Goal: Transaction & Acquisition: Purchase product/service

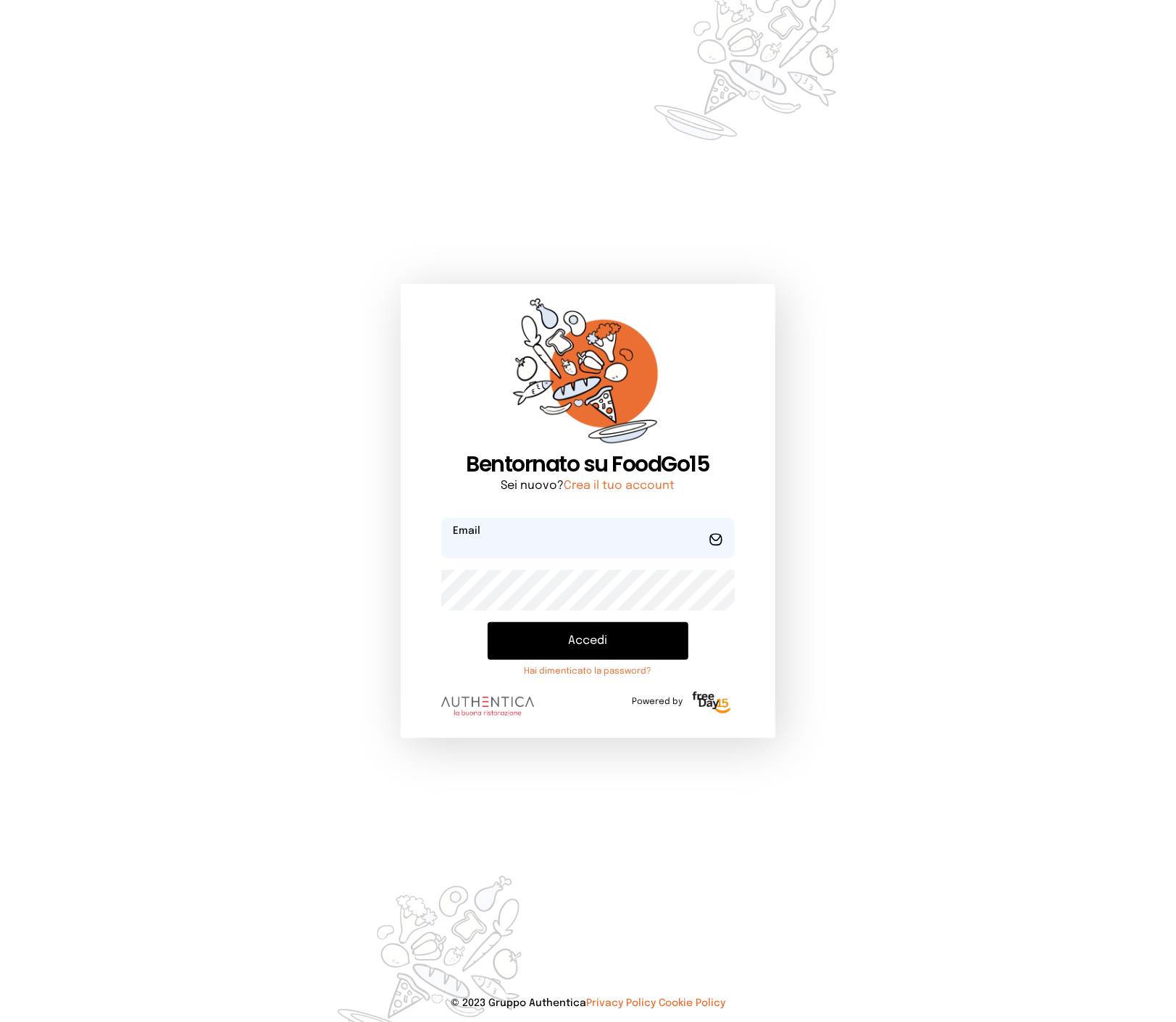
type input "**********"
click at [599, 636] on button "Accedi" at bounding box center [587, 641] width 200 height 38
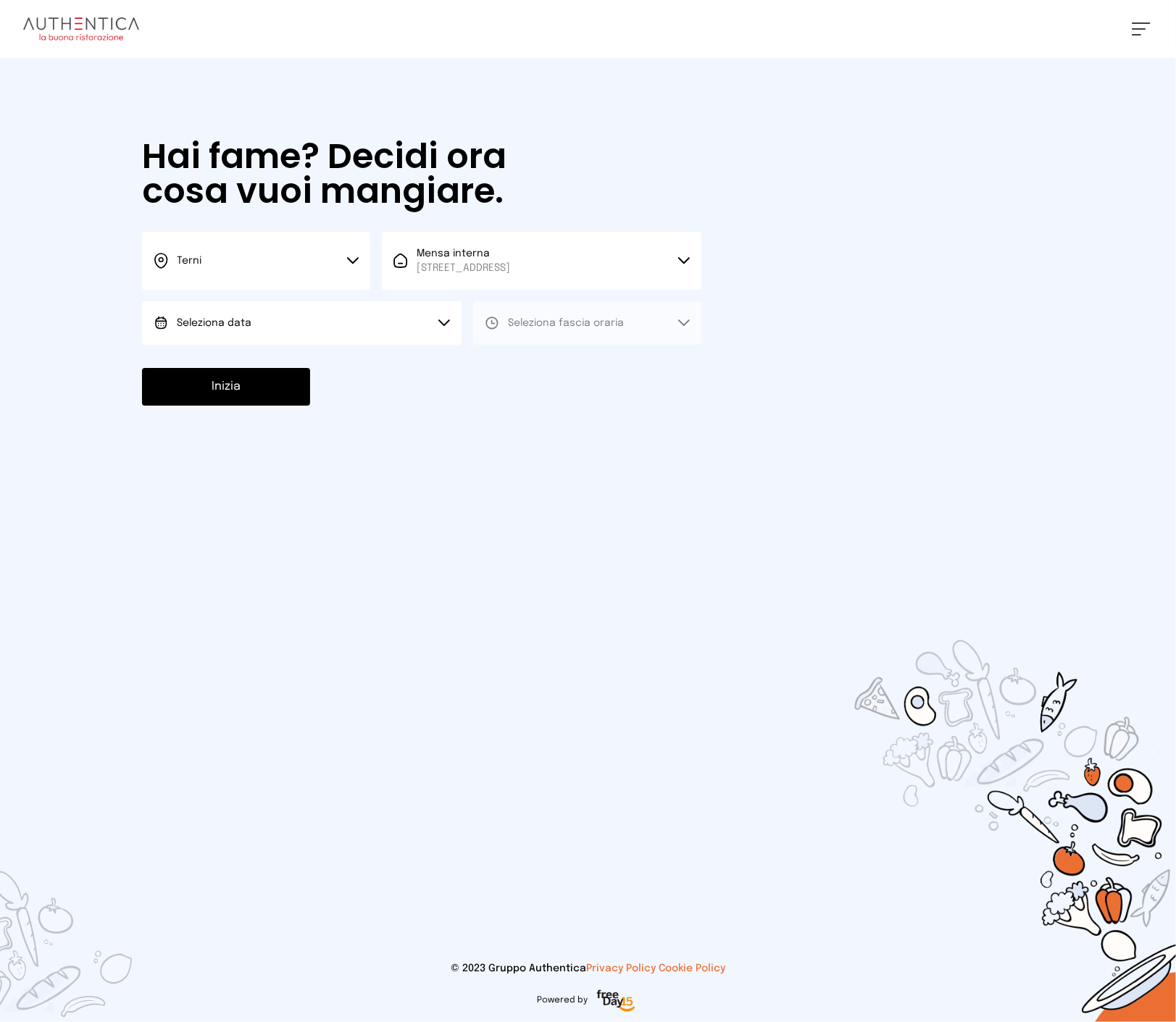
click at [446, 265] on span "[STREET_ADDRESS]" at bounding box center [463, 268] width 93 height 14
click at [421, 314] on span "Mensa interna" at bounding box center [463, 309] width 93 height 14
click at [341, 318] on button "Seleziona data" at bounding box center [302, 323] width 319 height 43
click at [269, 360] on li "[DATE], [DATE]" at bounding box center [302, 363] width 319 height 38
click at [529, 334] on button "Seleziona fascia oraria" at bounding box center [587, 323] width 228 height 43
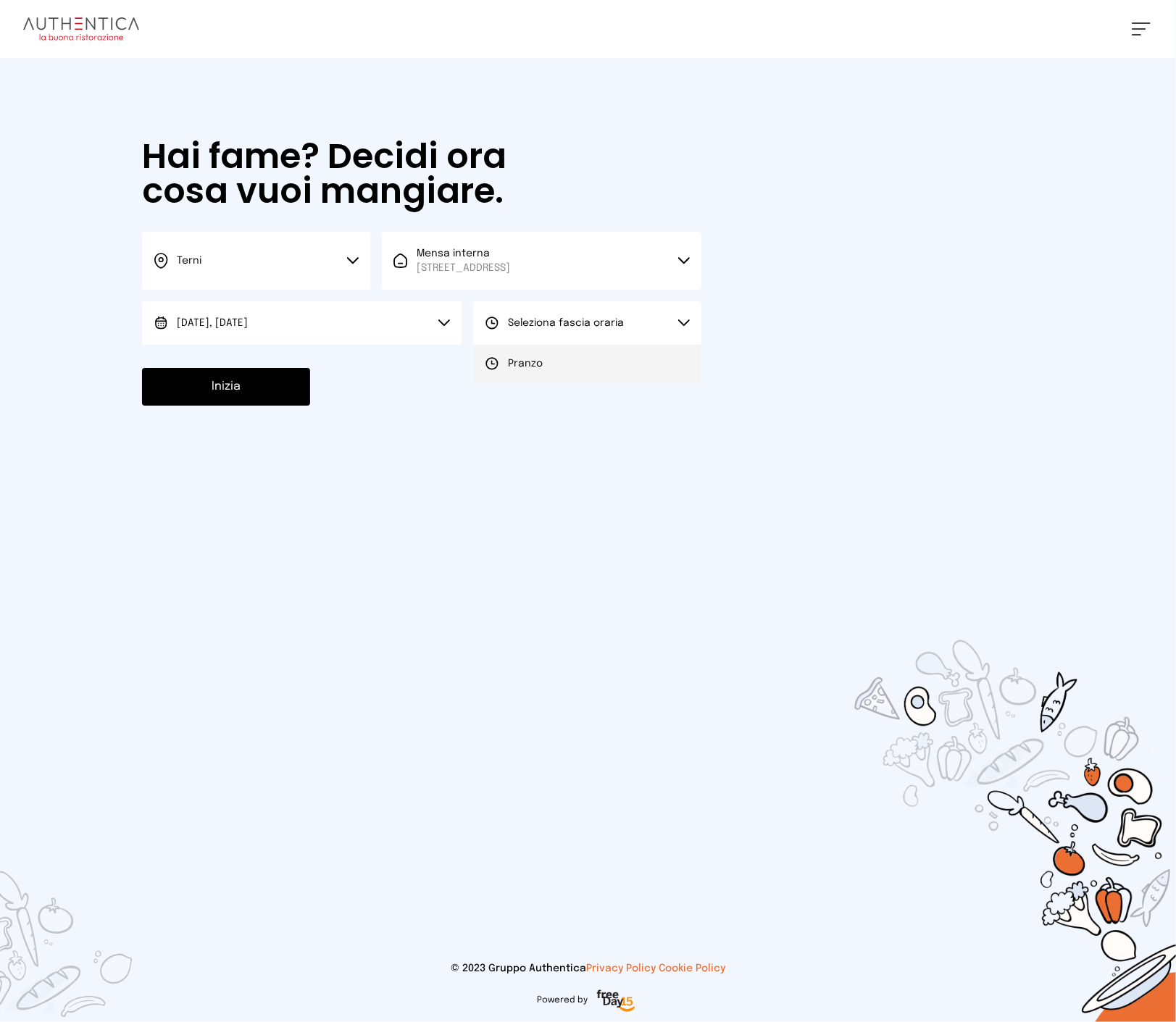
drag, startPoint x: 518, startPoint y: 363, endPoint x: 414, endPoint y: 367, distance: 104.1
click at [517, 363] on span "Pranzo" at bounding box center [525, 363] width 35 height 14
click at [265, 387] on button "Inizia" at bounding box center [226, 387] width 168 height 38
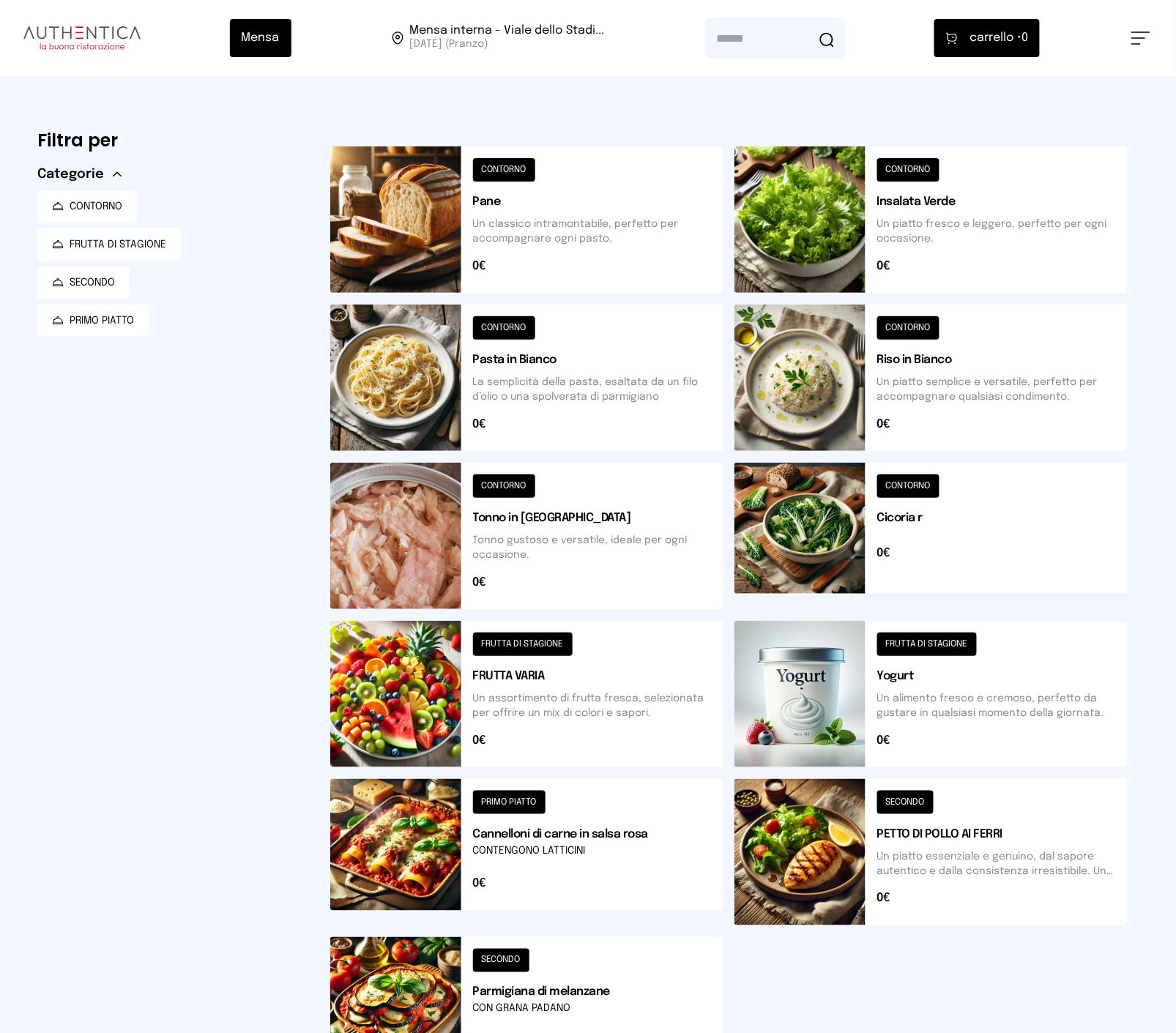
click at [609, 253] on button at bounding box center [526, 219] width 393 height 146
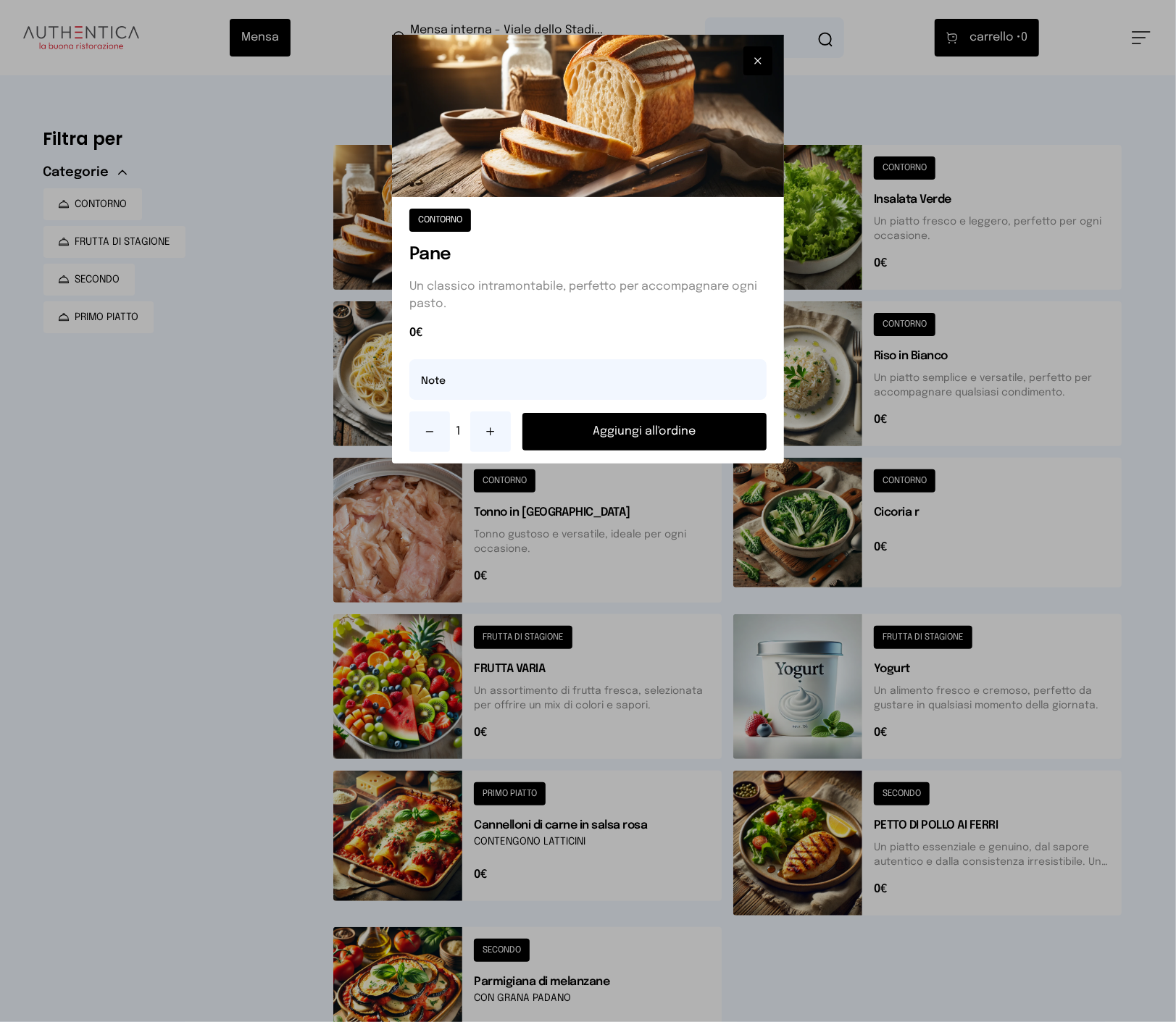
click at [635, 426] on button "Aggiungi all'ordine" at bounding box center [645, 432] width 245 height 38
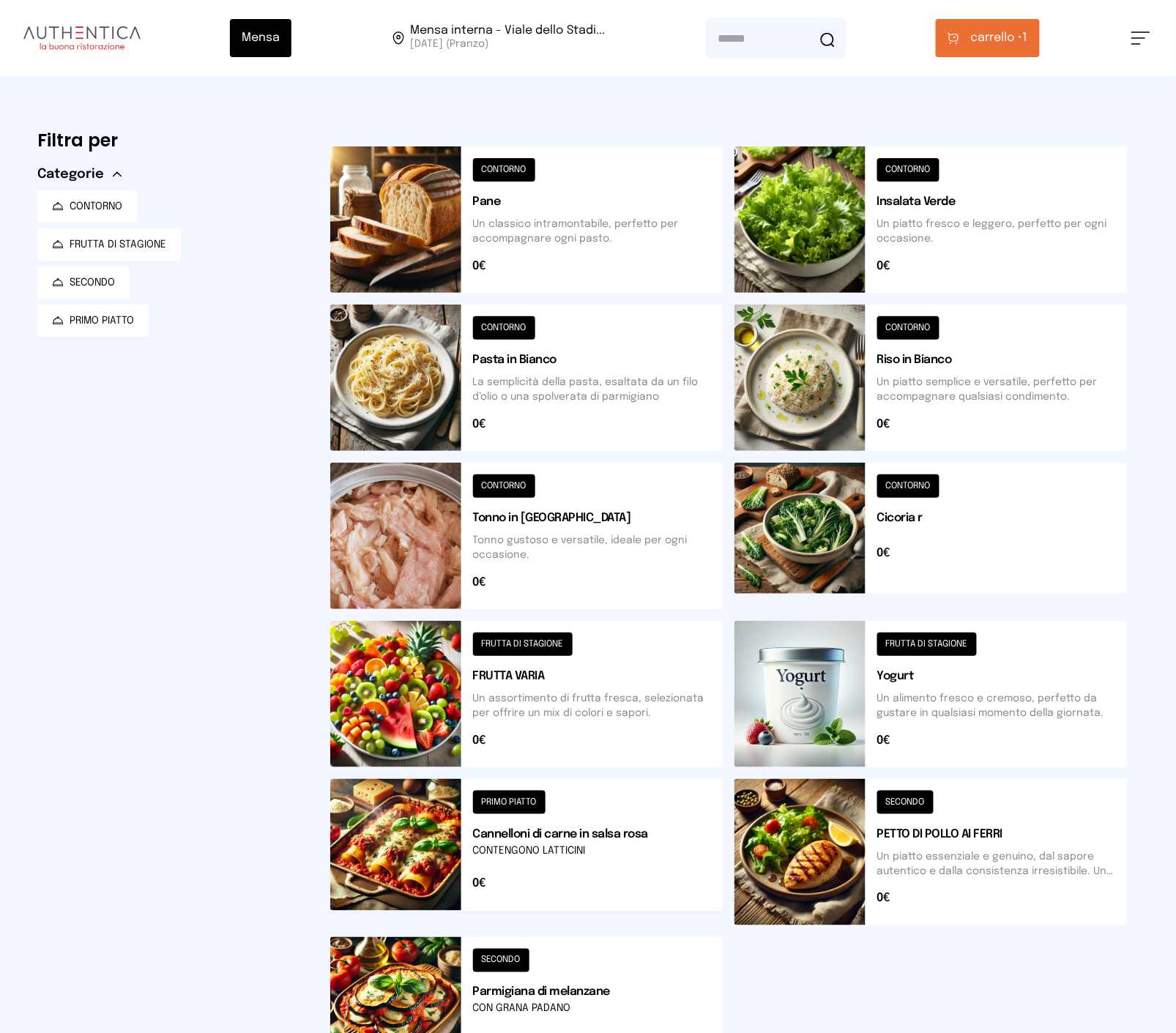
click at [1004, 663] on button at bounding box center [931, 694] width 393 height 146
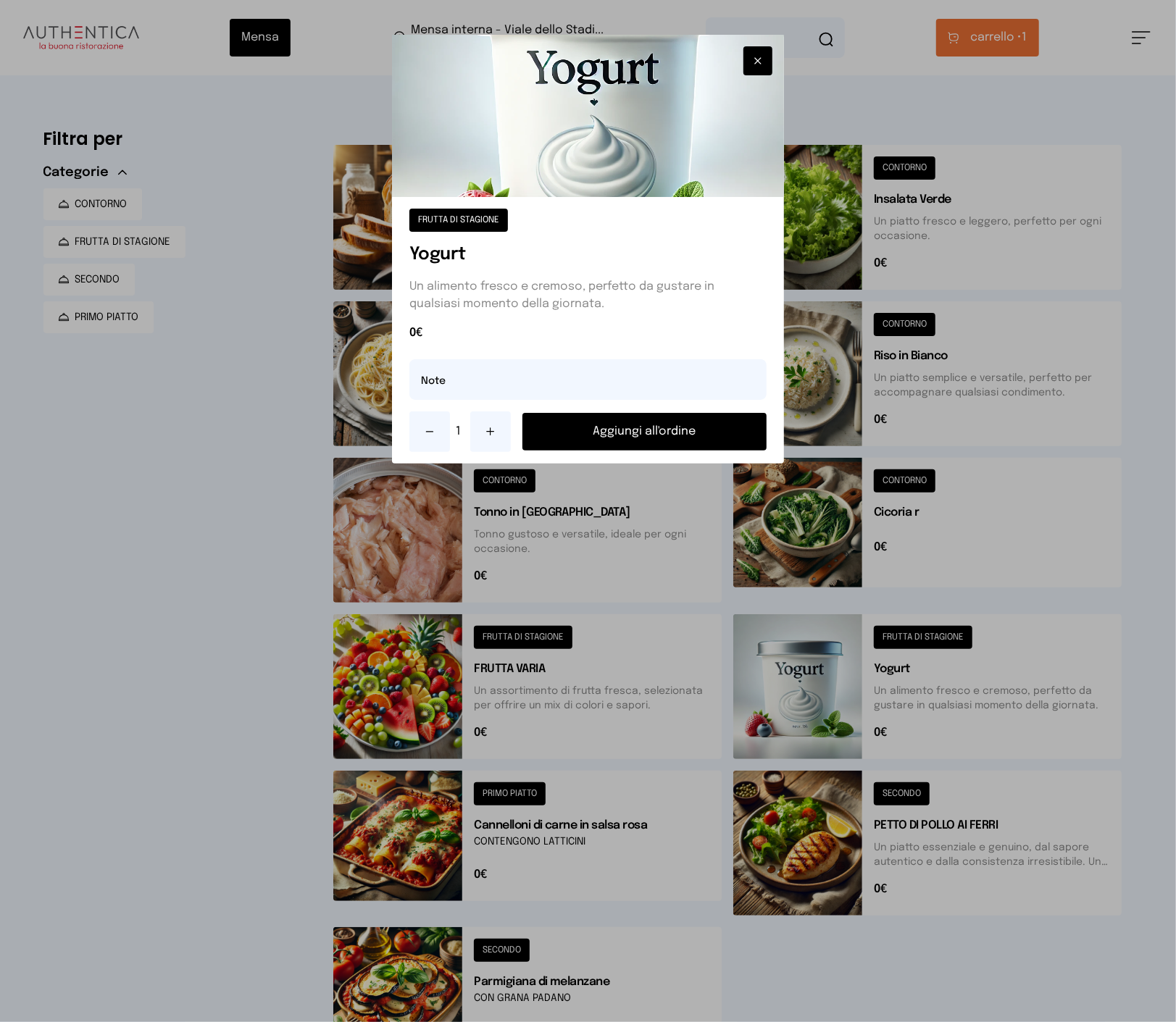
click at [495, 430] on icon at bounding box center [491, 432] width 11 height 11
click at [582, 436] on button "Aggiungi all'ordine" at bounding box center [645, 432] width 245 height 38
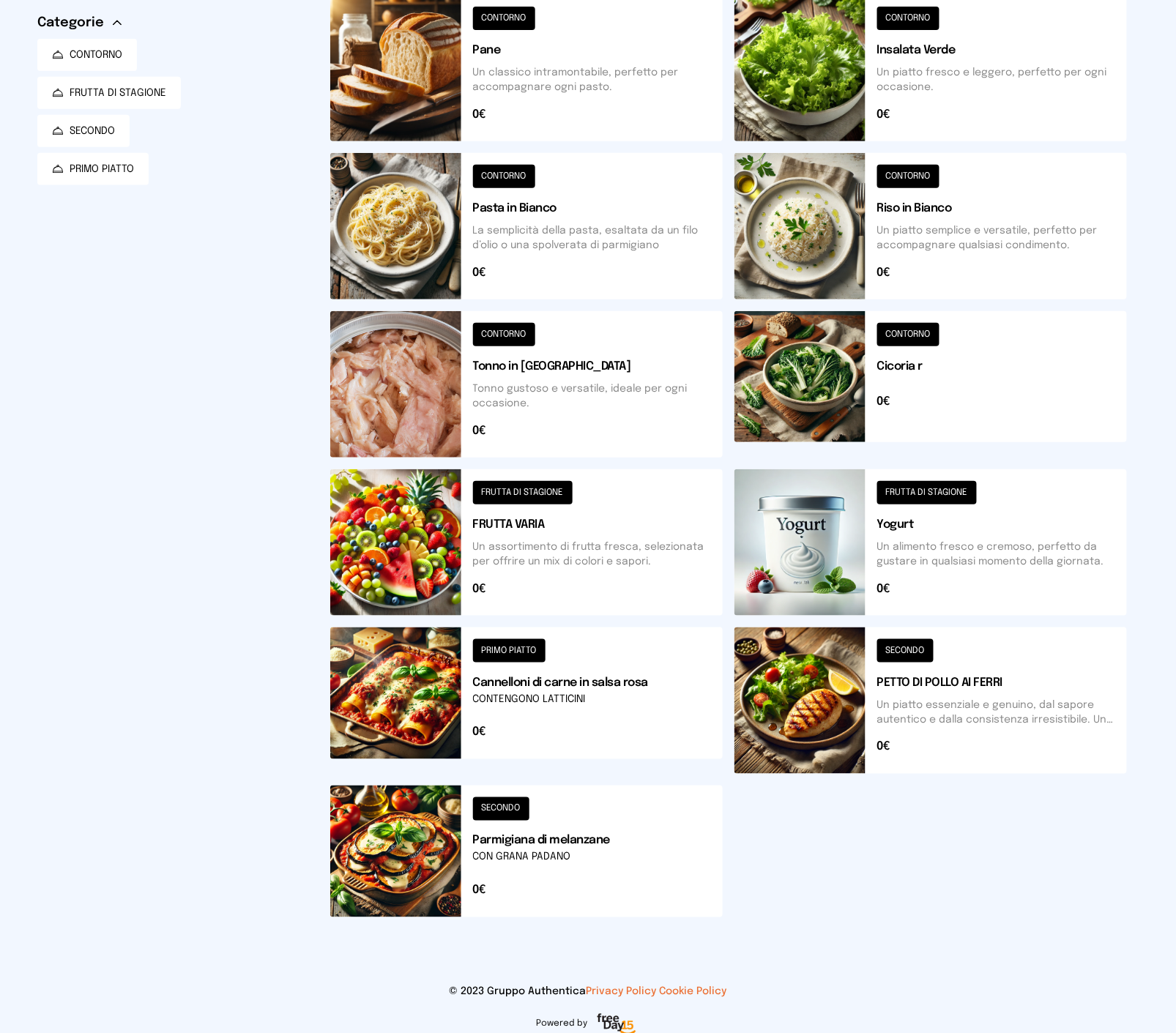
scroll to position [164, 0]
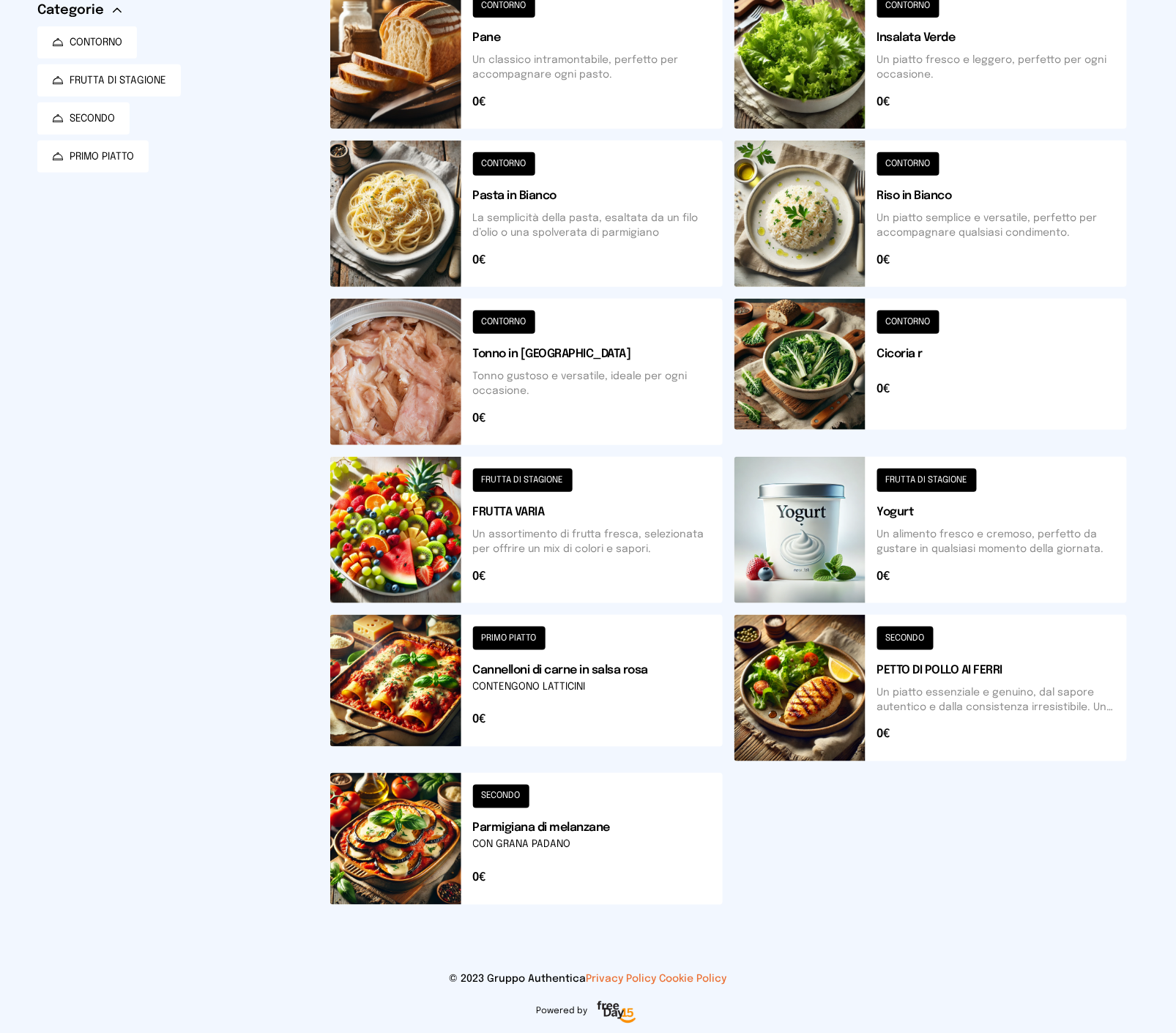
click at [566, 720] on button at bounding box center [526, 688] width 393 height 146
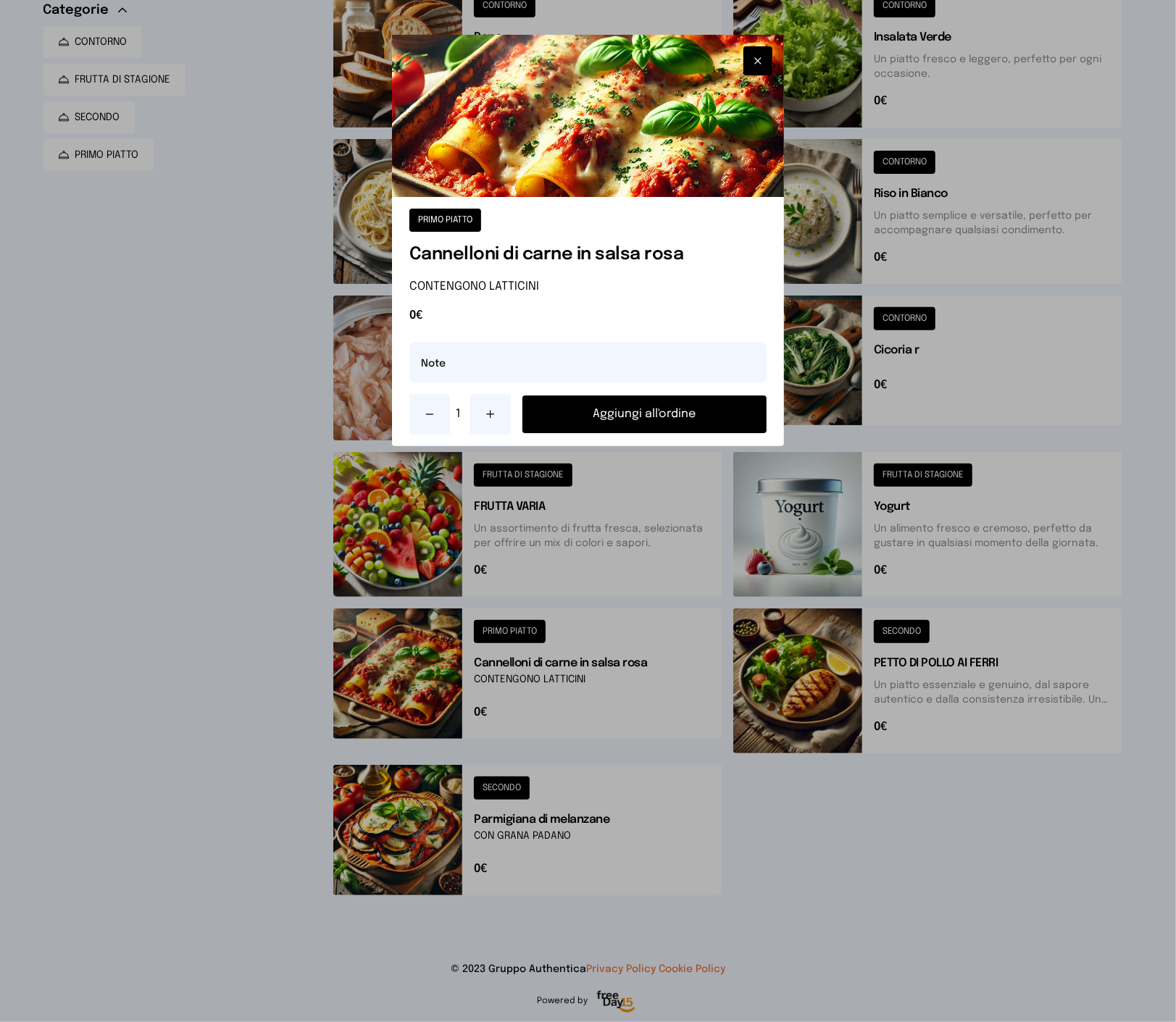
click at [597, 415] on button "Aggiungi all'ordine" at bounding box center [645, 414] width 245 height 38
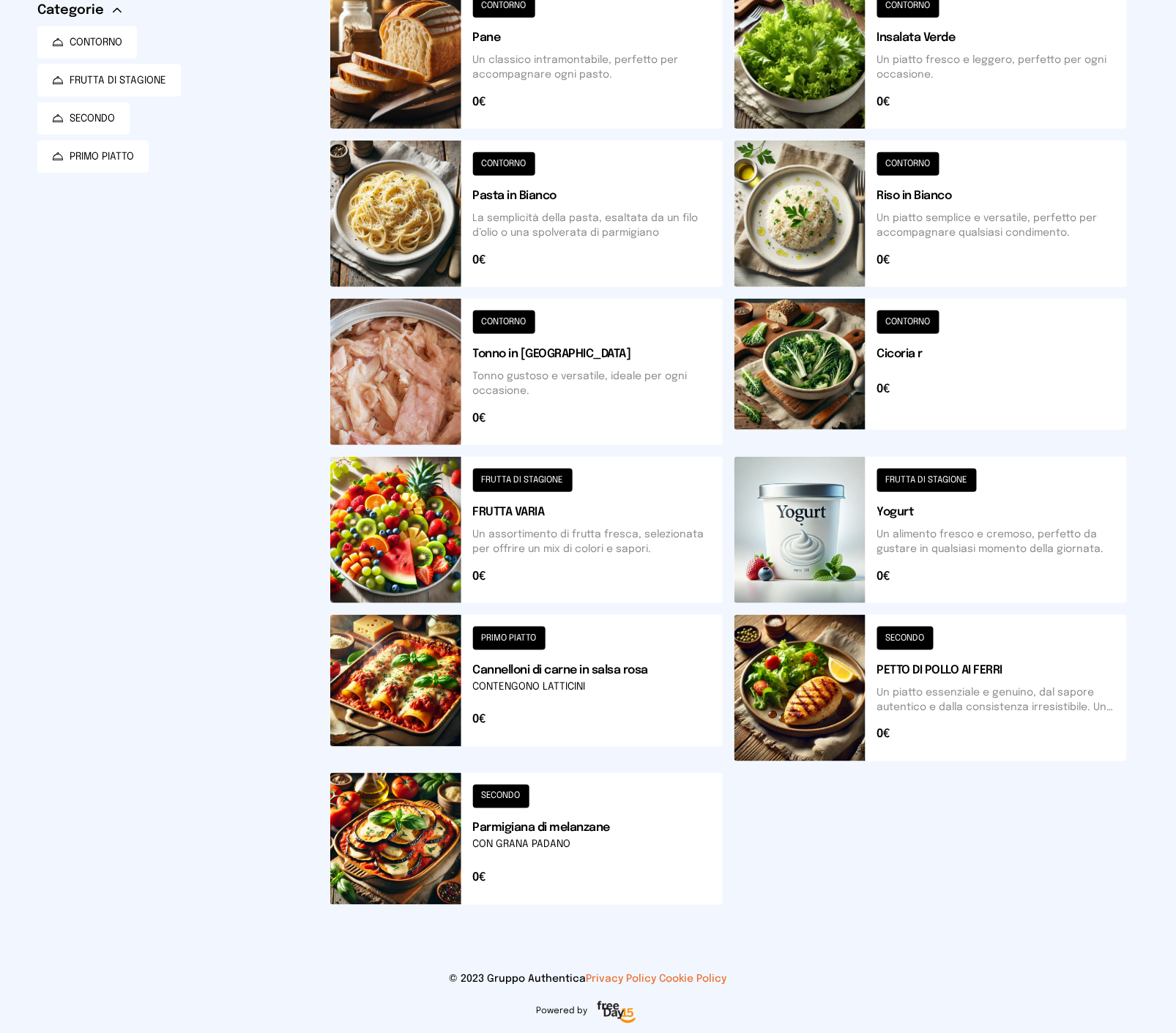
click at [618, 846] on button at bounding box center [526, 840] width 393 height 132
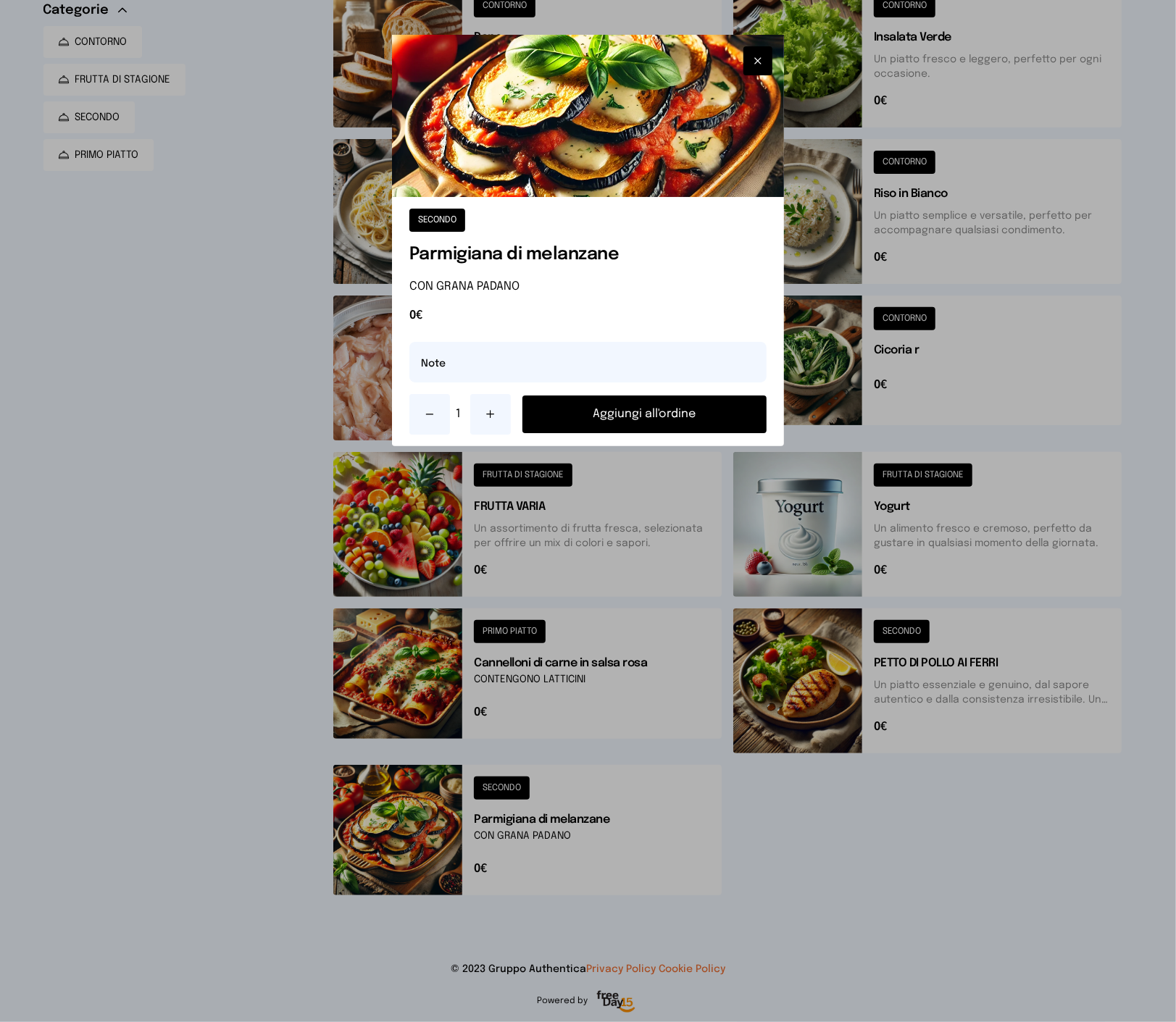
click at [603, 415] on button "Aggiungi all'ordine" at bounding box center [645, 414] width 245 height 38
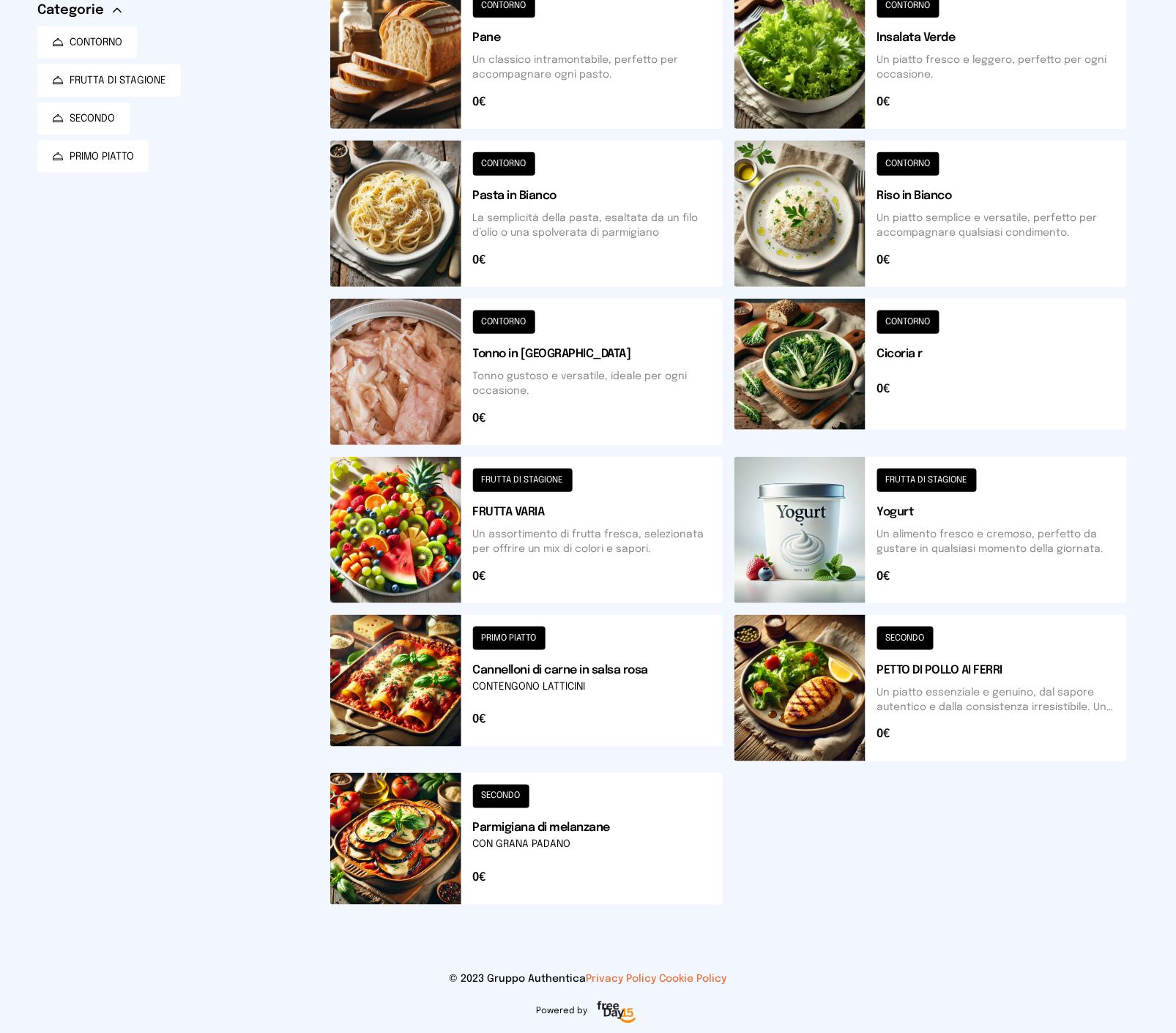
click at [627, 518] on button at bounding box center [526, 530] width 393 height 146
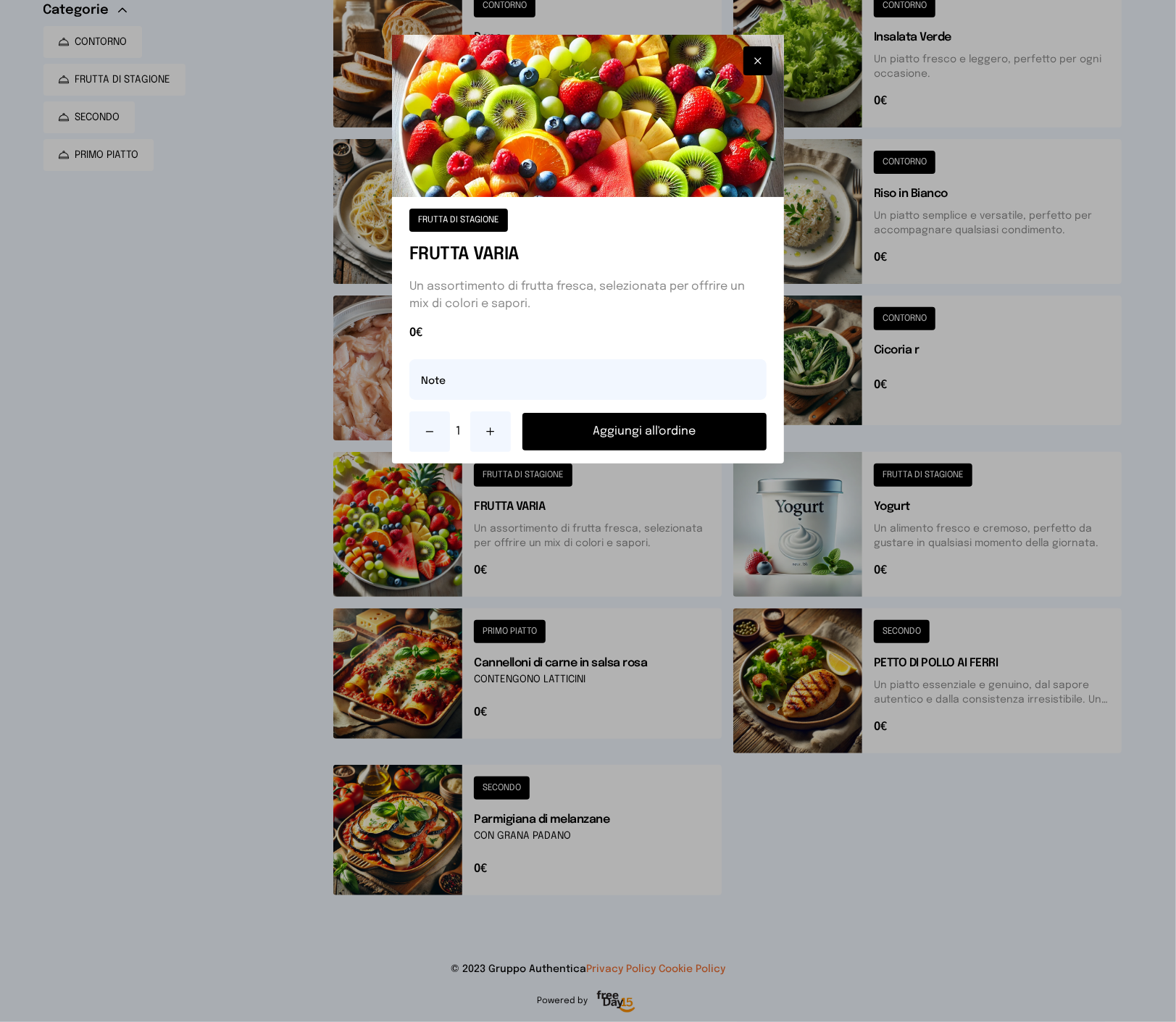
click at [646, 433] on button "Aggiungi all'ordine" at bounding box center [645, 432] width 245 height 38
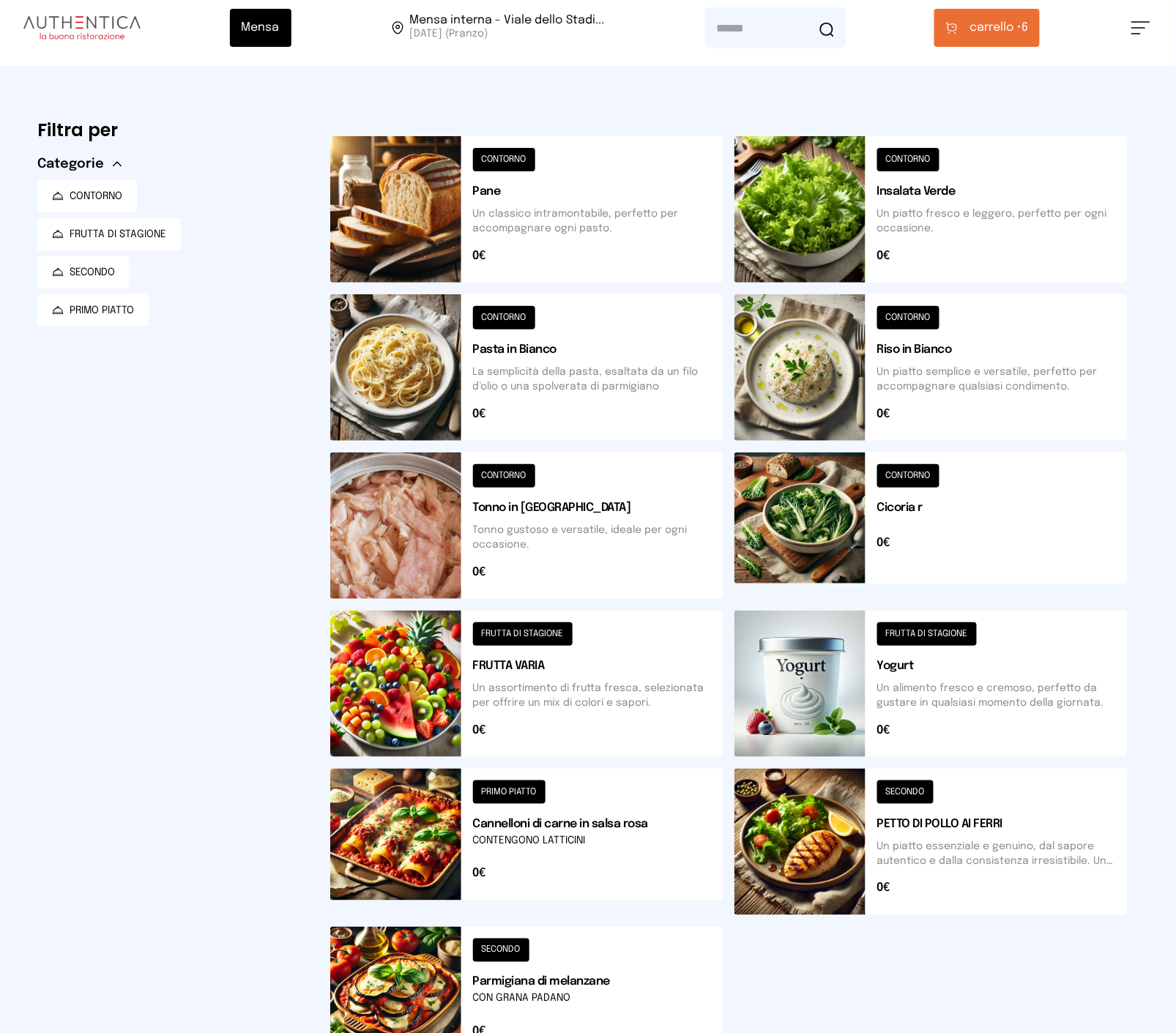
scroll to position [0, 0]
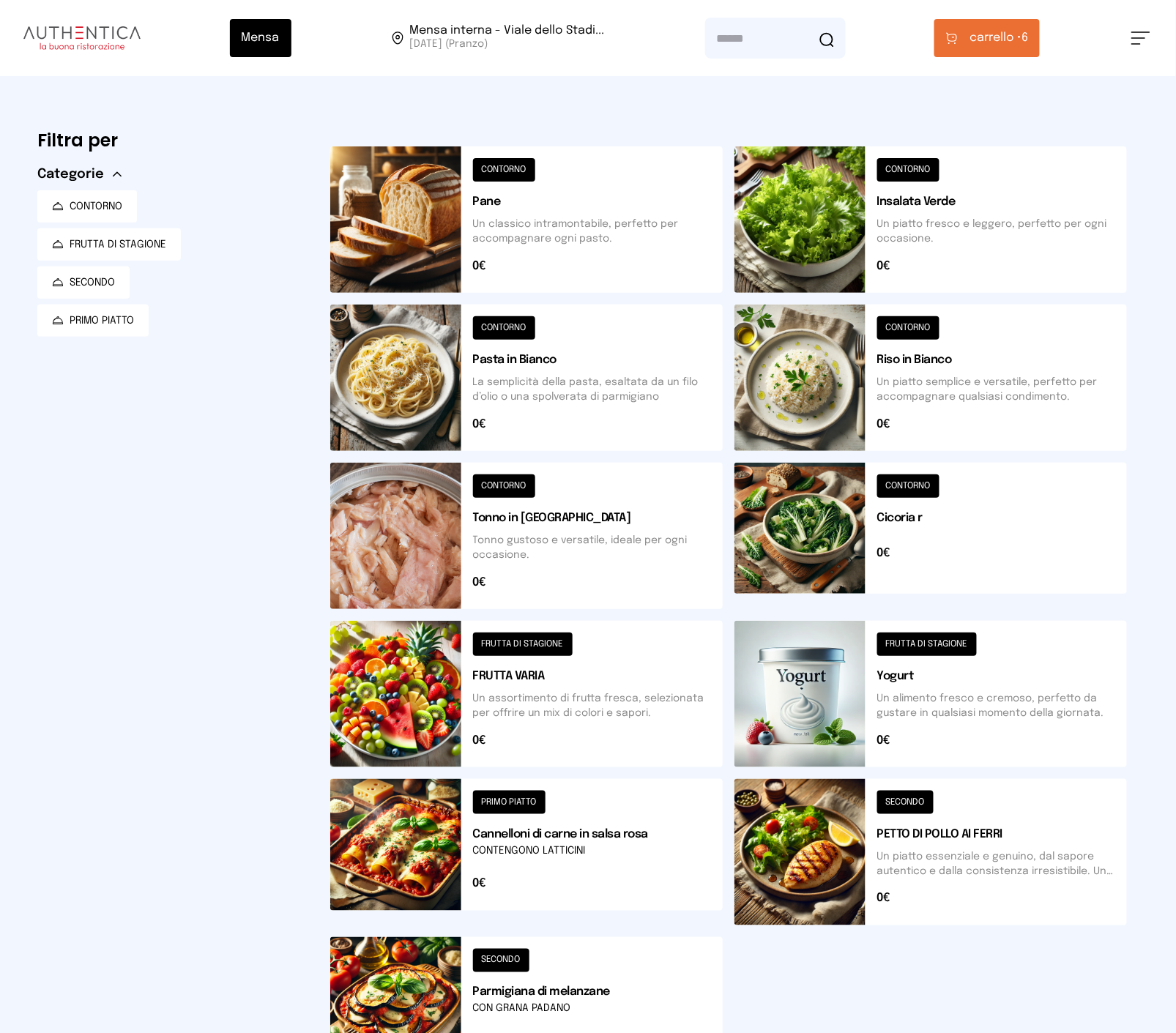
click at [986, 41] on span "carrello •" at bounding box center [996, 38] width 52 height 18
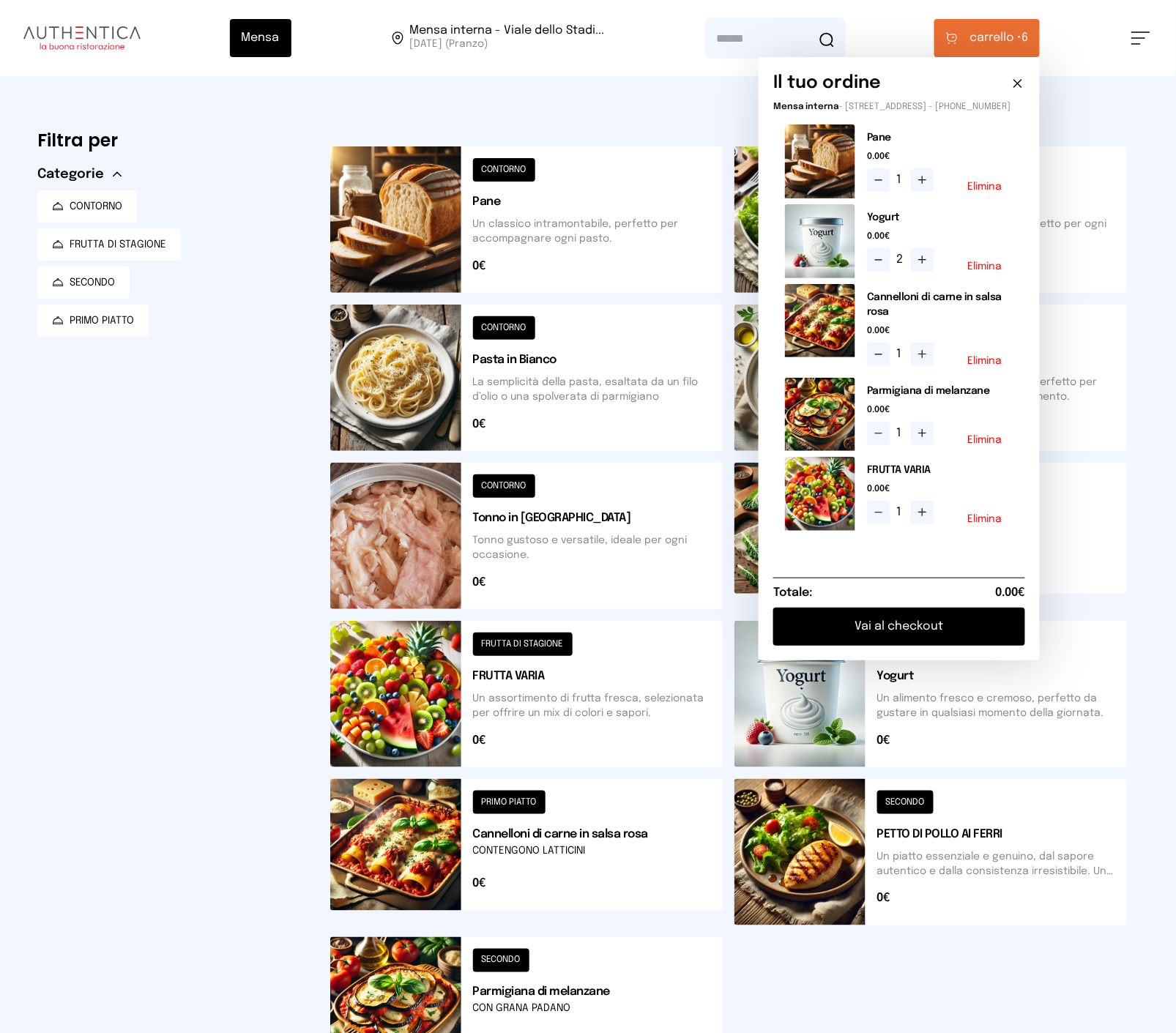
click at [926, 513] on icon at bounding box center [922, 513] width 7 height 0
click at [939, 635] on button "Vai al checkout" at bounding box center [900, 627] width 252 height 38
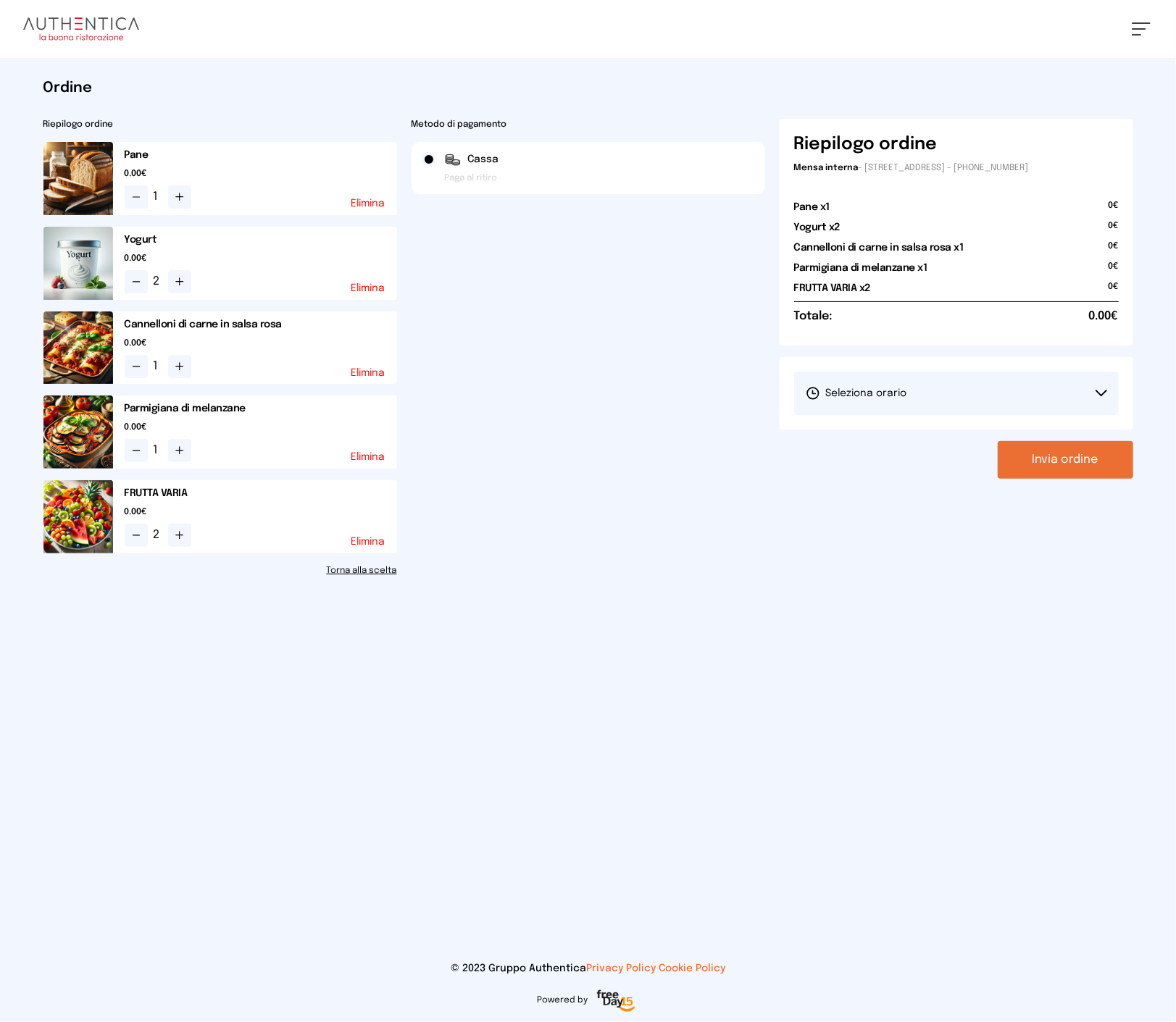
click at [903, 386] on span "Seleziona orario" at bounding box center [857, 393] width 101 height 14
click at [896, 432] on span "1° Turno (13:00 - 15:00)" at bounding box center [861, 434] width 109 height 14
click at [1027, 455] on button "Invia ordine" at bounding box center [1066, 460] width 136 height 38
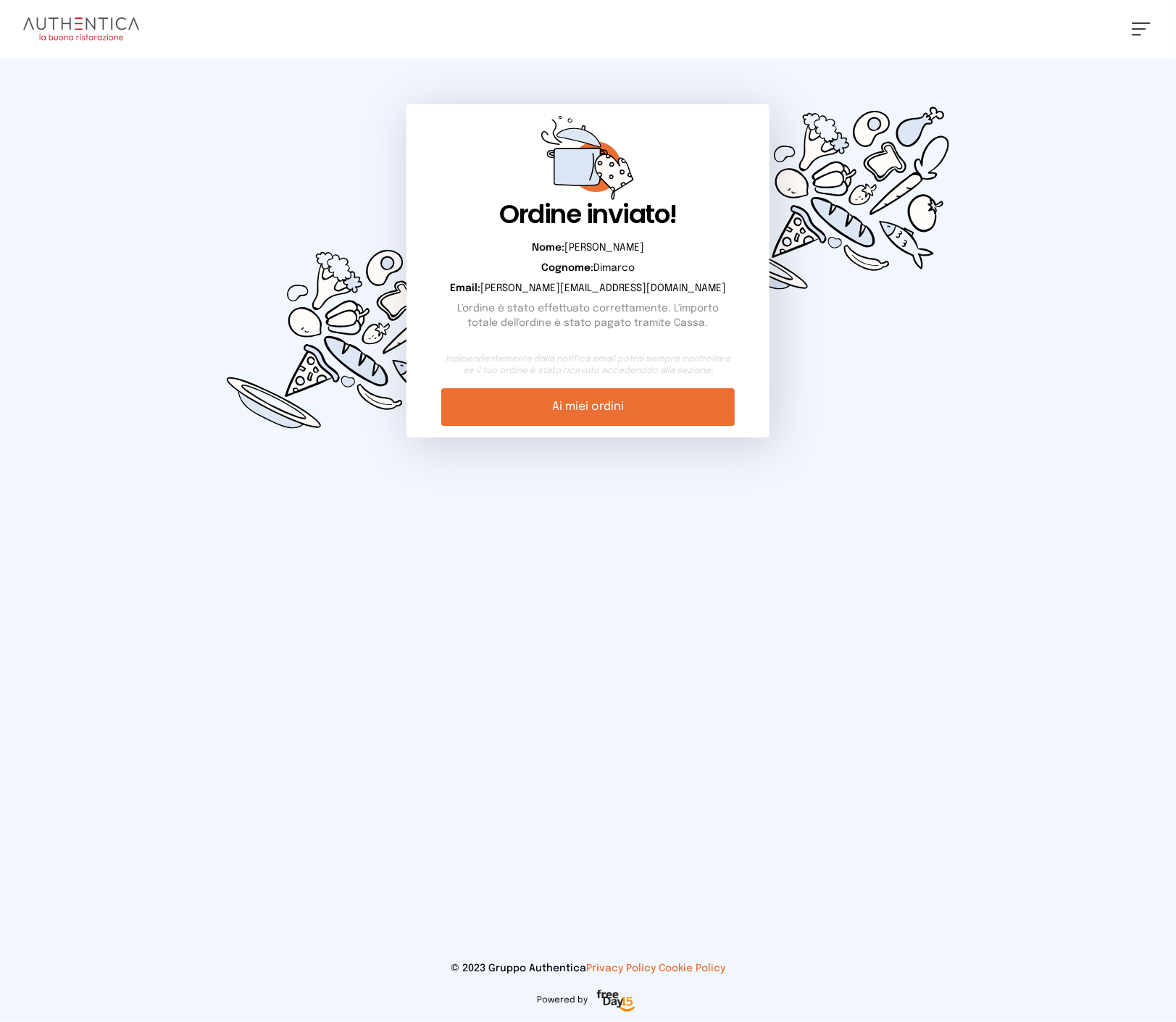
click at [231, 251] on img at bounding box center [345, 338] width 278 height 281
